Goal: Information Seeking & Learning: Learn about a topic

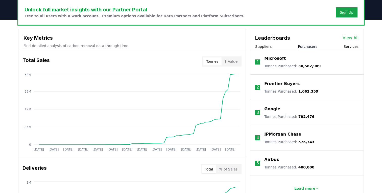
scroll to position [137, 0]
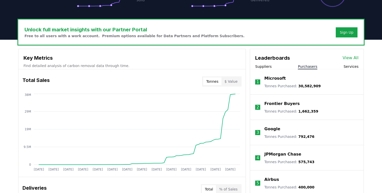
click at [259, 66] on button "Suppliers" at bounding box center [263, 66] width 16 height 5
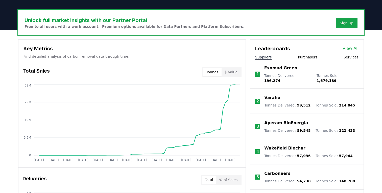
scroll to position [147, 0]
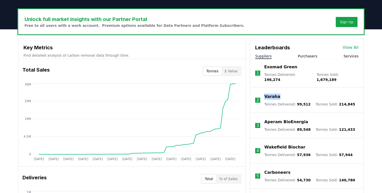
drag, startPoint x: 284, startPoint y: 94, endPoint x: 265, endPoint y: 92, distance: 19.1
click at [265, 94] on div "Varaha" at bounding box center [309, 97] width 91 height 6
copy p "Varaha"
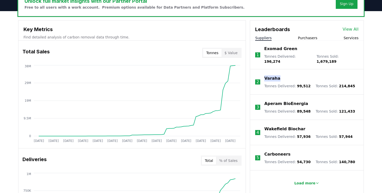
scroll to position [168, 0]
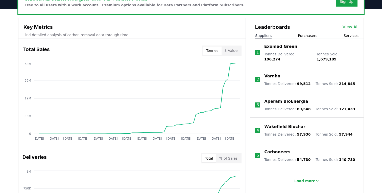
click at [291, 151] on div "Carboneers Tonnes Delivered : 54,730 Tonnes Sold : 140,780" at bounding box center [309, 155] width 91 height 13
drag, startPoint x: 288, startPoint y: 149, endPoint x: 264, endPoint y: 149, distance: 23.5
click at [264, 149] on li "5 Carboneers Tonnes Delivered : 54,730 Tonnes Sold : 140,780" at bounding box center [307, 155] width 114 height 25
copy p "Carboneers"
click at [299, 124] on p "Wakefield Biochar" at bounding box center [284, 127] width 41 height 6
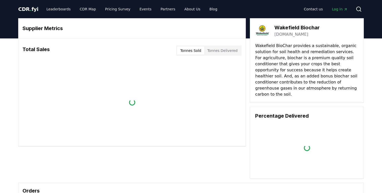
click at [267, 123] on div "Loading..." at bounding box center [306, 148] width 103 height 51
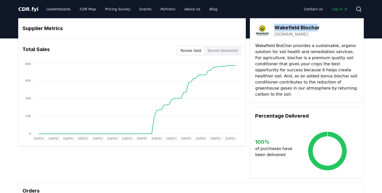
drag, startPoint x: 318, startPoint y: 29, endPoint x: 277, endPoint y: 30, distance: 41.5
click at [277, 30] on h3 "Wakefield Biochar" at bounding box center [297, 28] width 45 height 8
drag, startPoint x: 322, startPoint y: 27, endPoint x: 276, endPoint y: 26, distance: 46.8
click at [276, 26] on div "Wakefield Biochar [DOMAIN_NAME]" at bounding box center [306, 31] width 103 height 14
copy h3 "Wakefield Biochar"
